Goal: Task Accomplishment & Management: Use online tool/utility

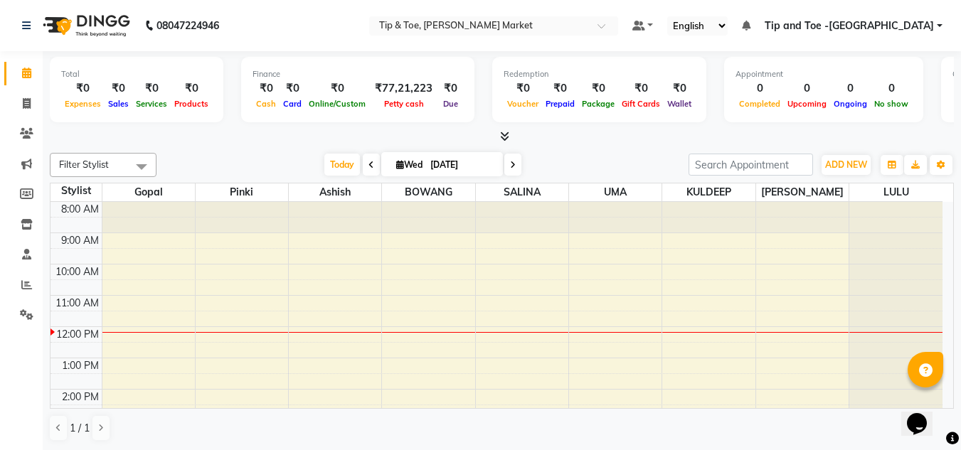
click at [367, 158] on span at bounding box center [371, 165] width 17 height 22
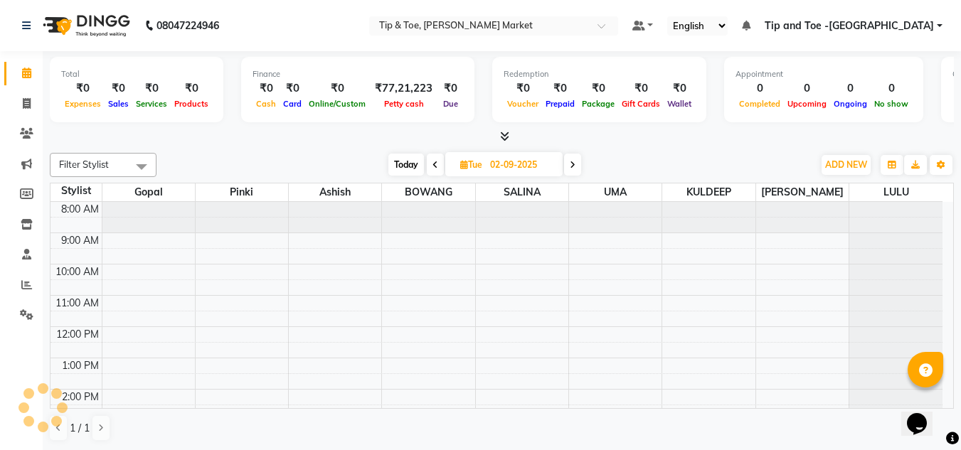
scroll to position [126, 0]
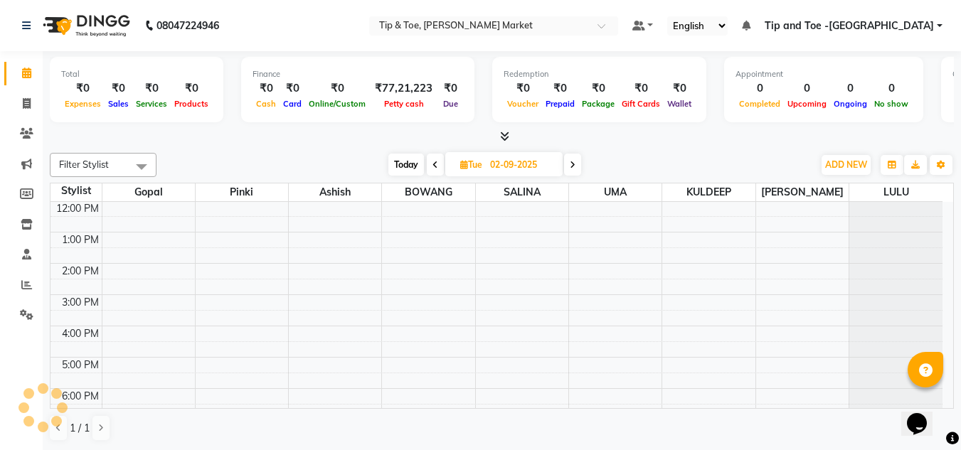
click at [367, 158] on div "[DATE] [DATE]" at bounding box center [485, 164] width 642 height 21
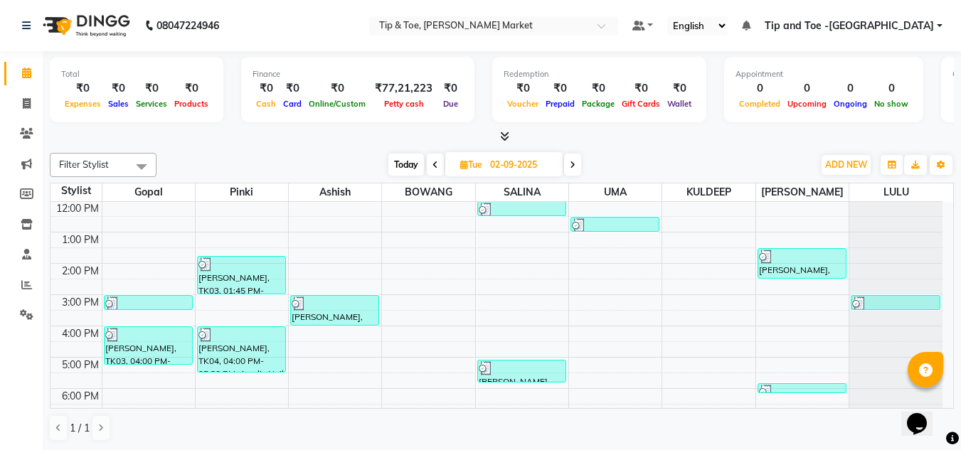
click at [432, 166] on icon at bounding box center [435, 165] width 6 height 9
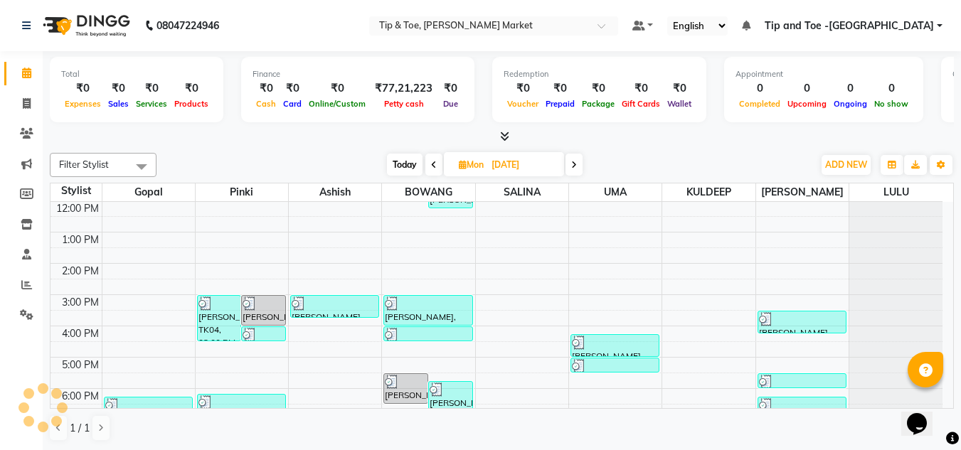
click at [432, 166] on icon at bounding box center [434, 165] width 6 height 9
type input "[DATE]"
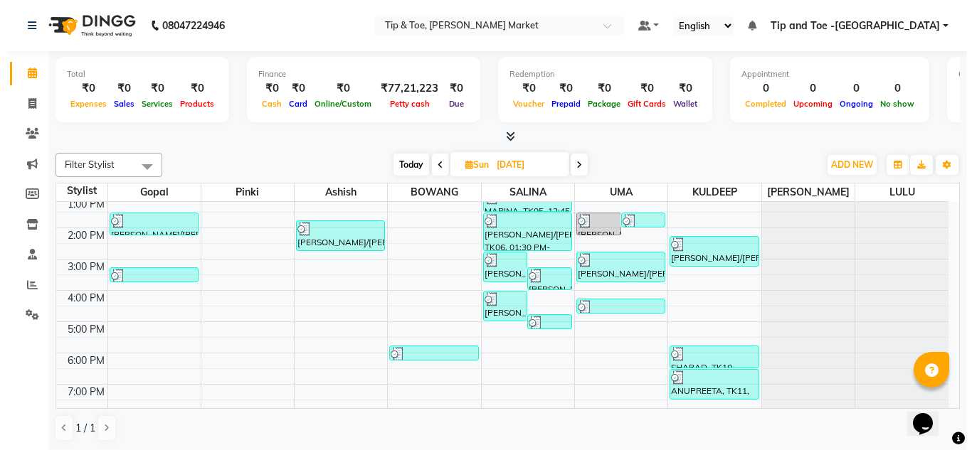
scroll to position [129, 0]
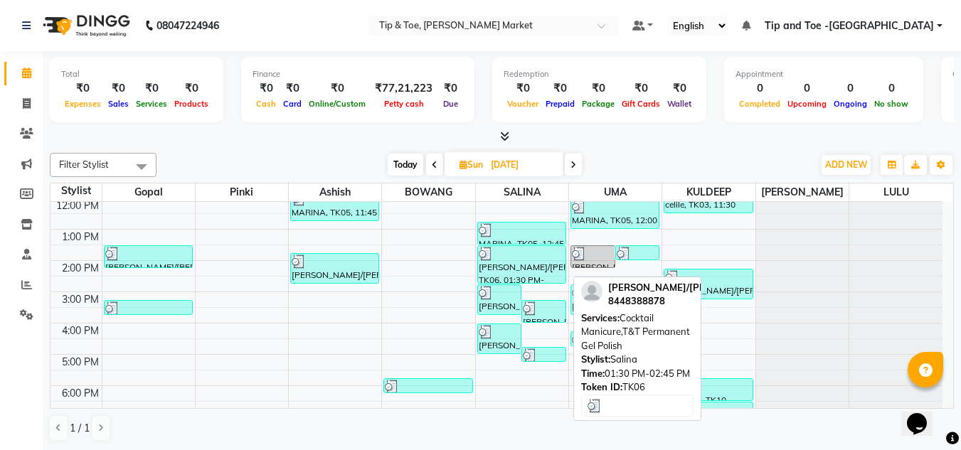
click at [506, 274] on div "[PERSON_NAME]/[PERSON_NAME], TK06, 01:30 PM-02:45 PM, Cocktail Manicure,T&T Per…" at bounding box center [521, 264] width 87 height 37
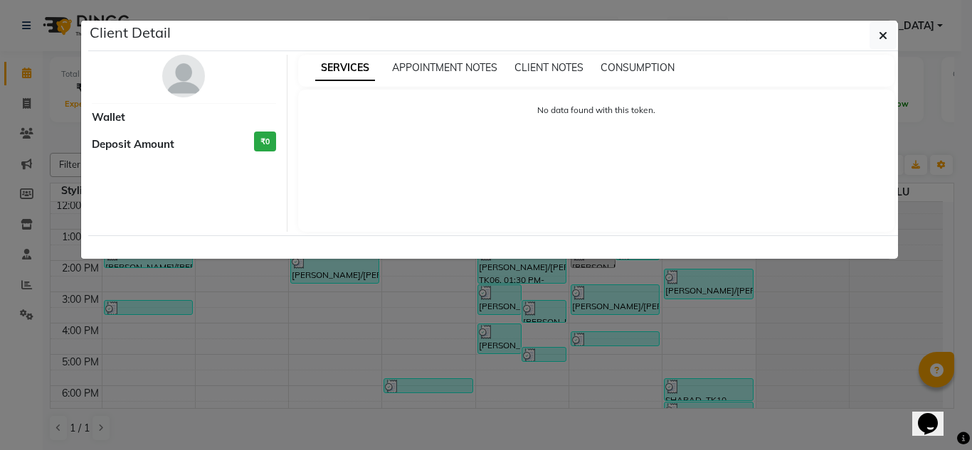
select select "3"
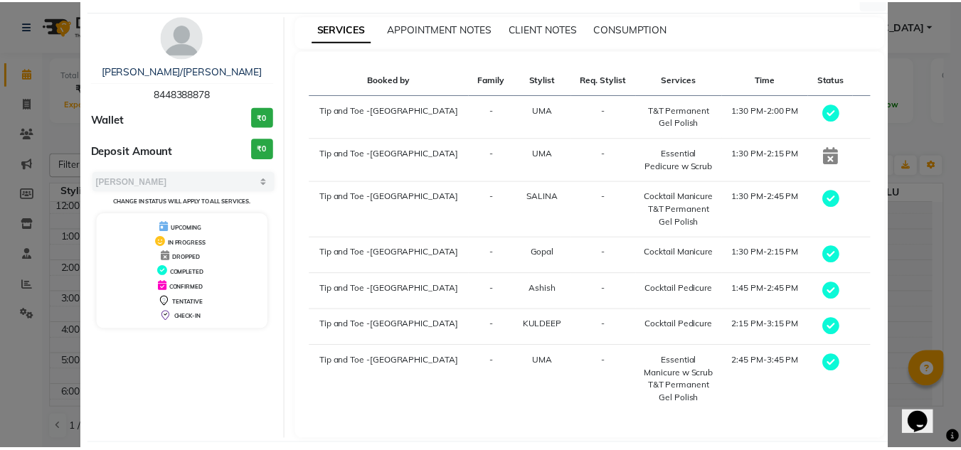
scroll to position [106, 0]
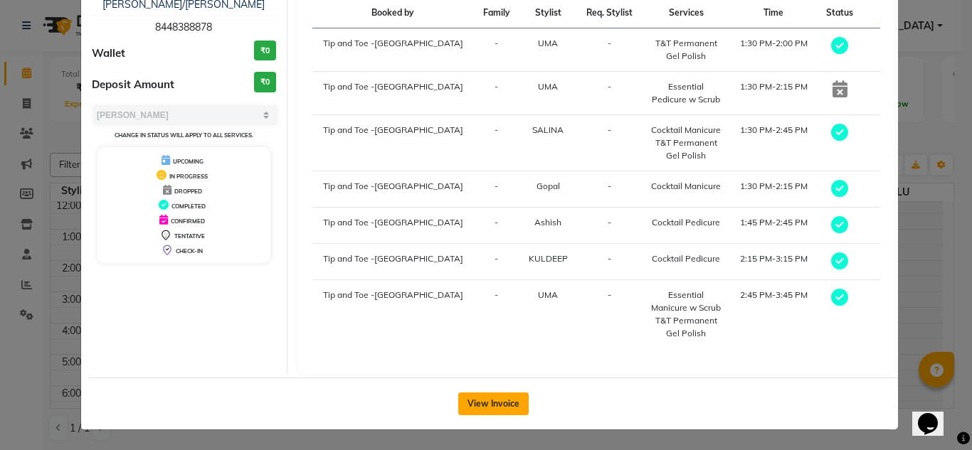
click at [477, 404] on button "View Invoice" at bounding box center [493, 404] width 70 height 23
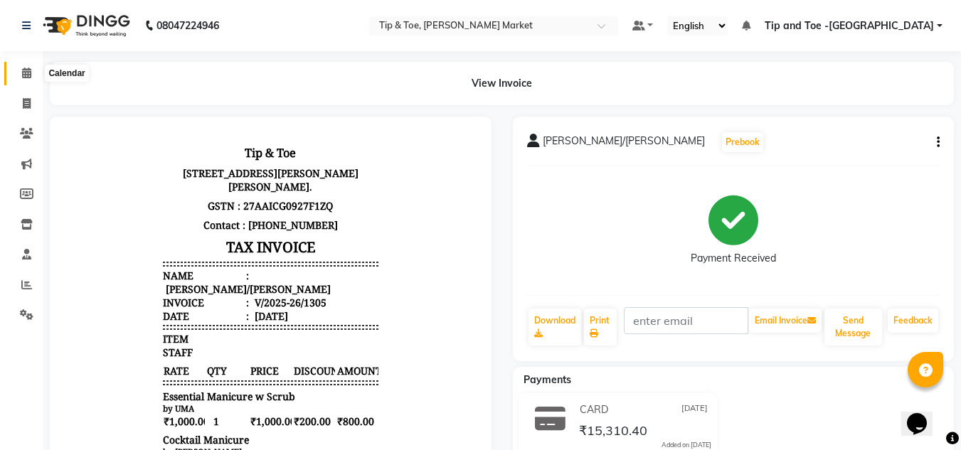
click at [22, 67] on span at bounding box center [26, 73] width 25 height 16
